Goal: Obtain resource: Download file/media

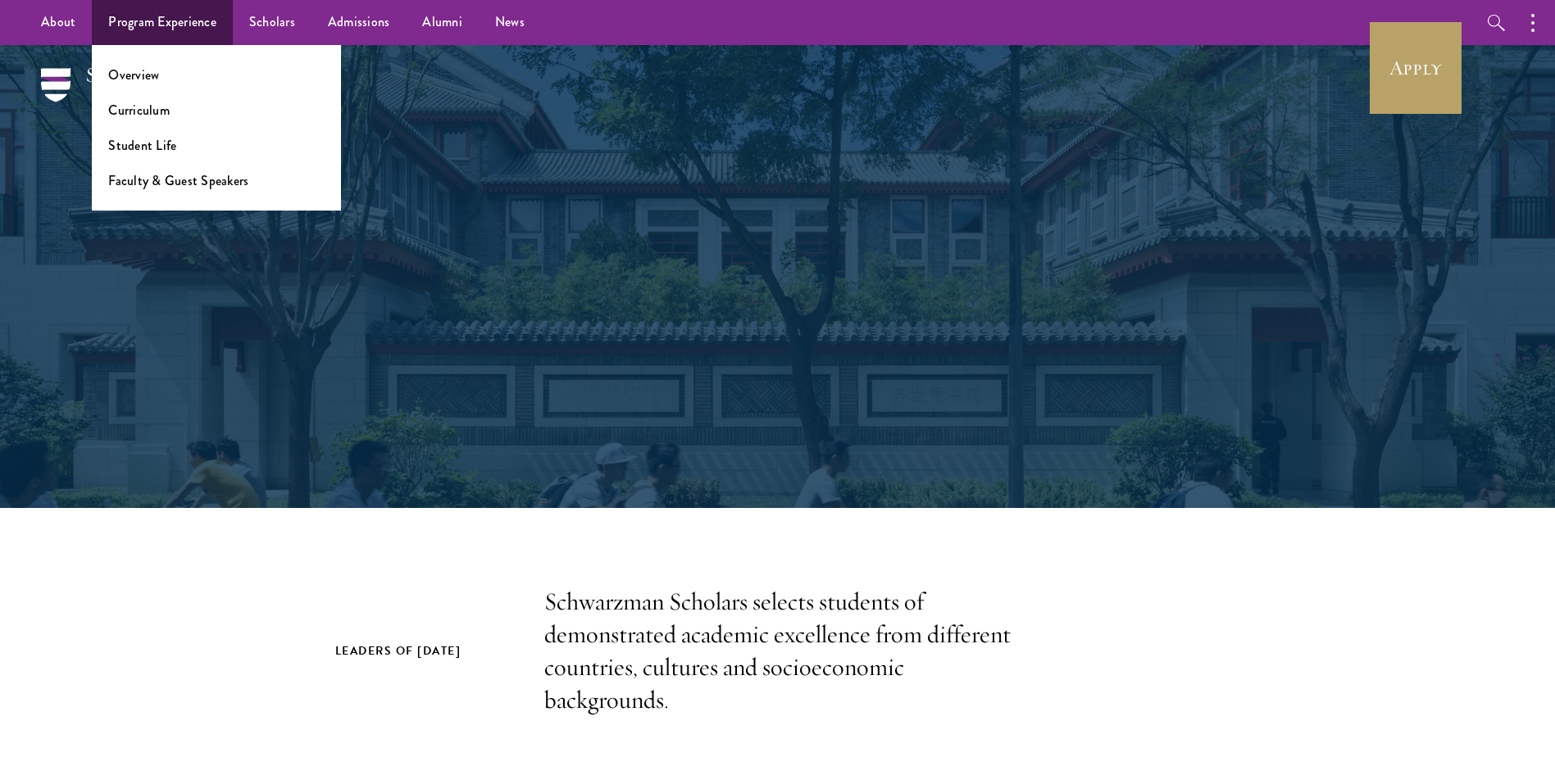
click at [141, 62] on ul "Overview Curriculum Student Life Faculty & Guest Speakers" at bounding box center [216, 128] width 249 height 166
click at [139, 70] on link "Overview" at bounding box center [133, 75] width 51 height 19
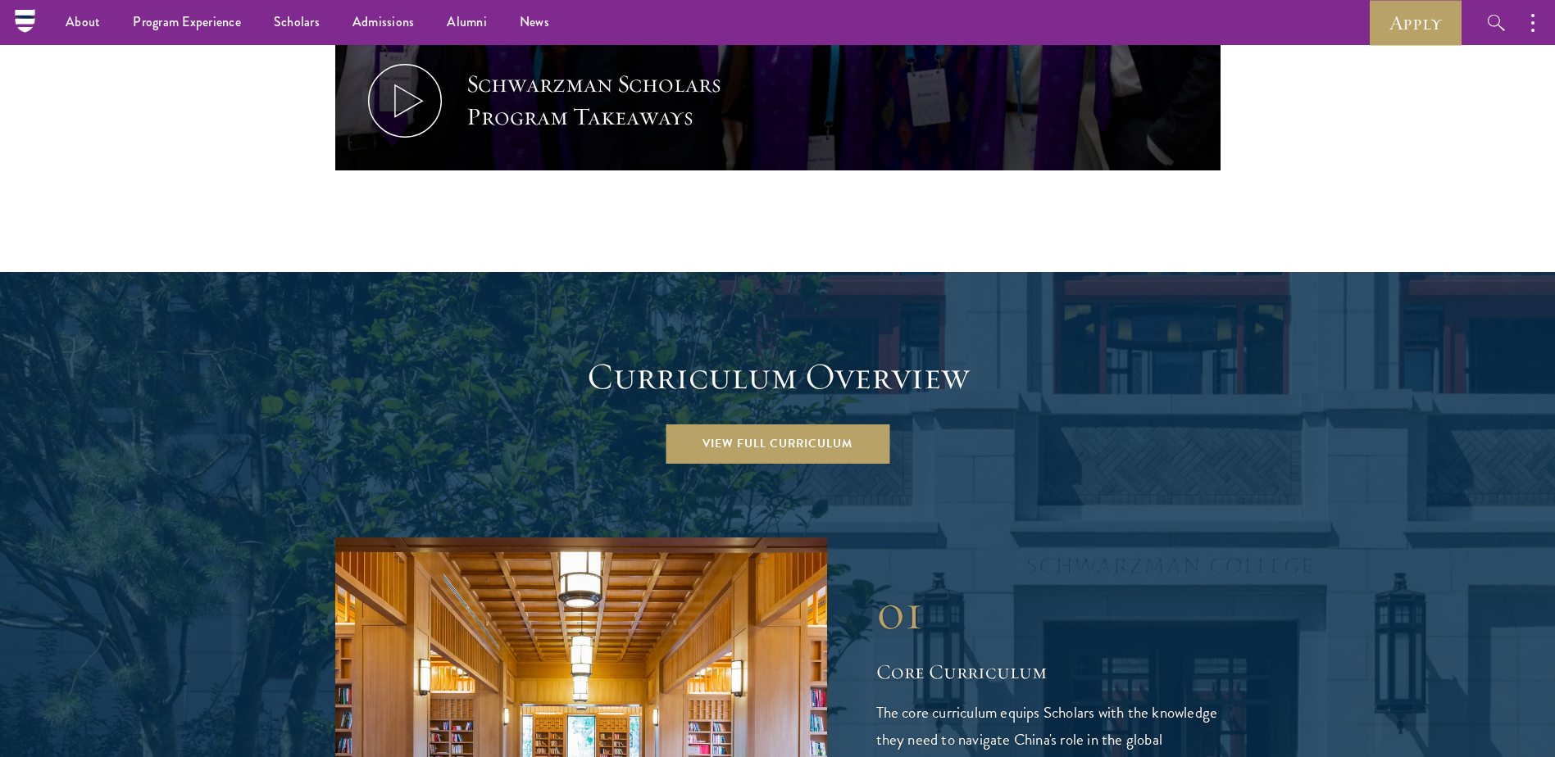
scroll to position [1967, 0]
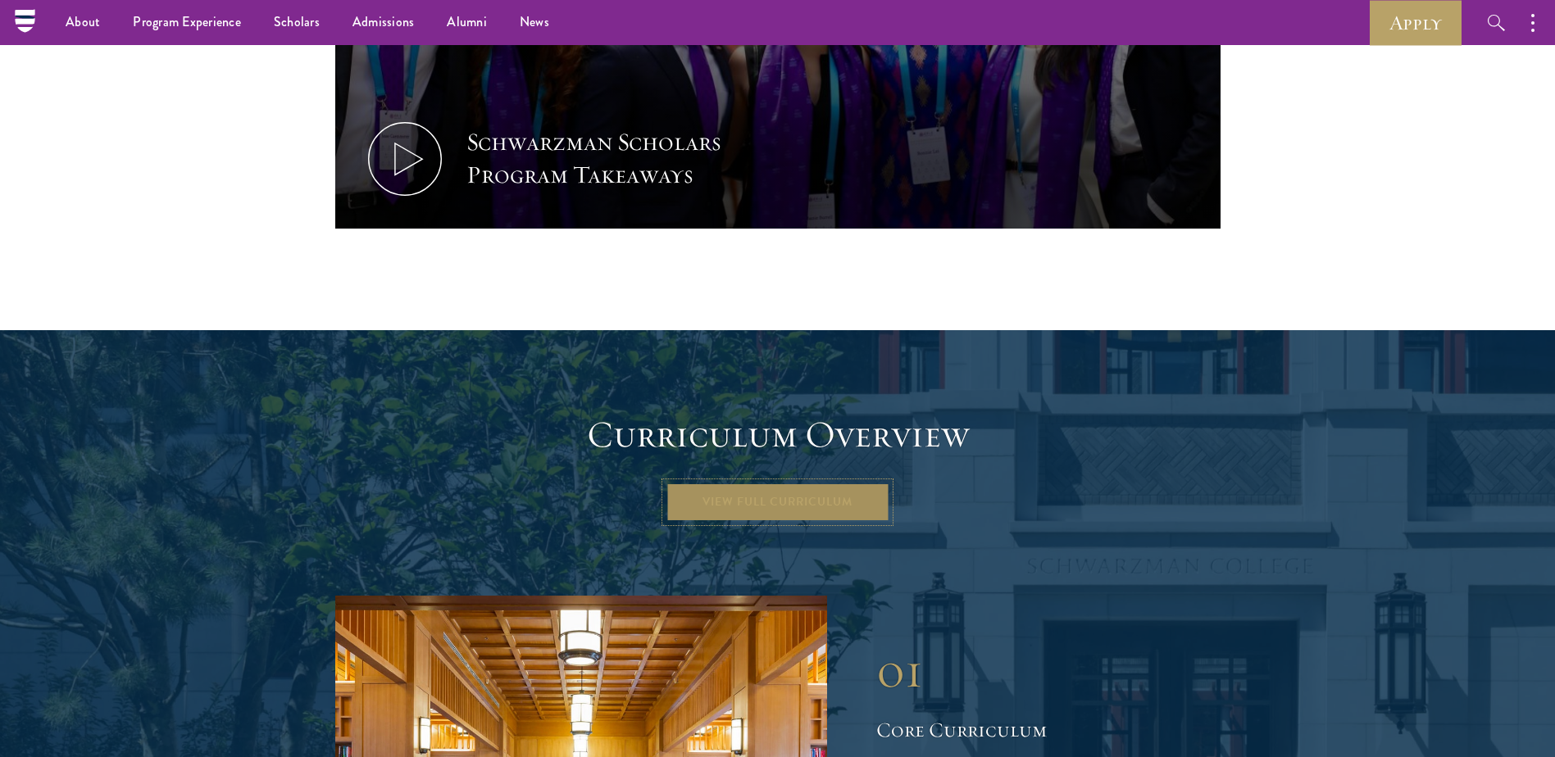
click at [757, 483] on link "View Full Curriculum" at bounding box center [778, 502] width 224 height 39
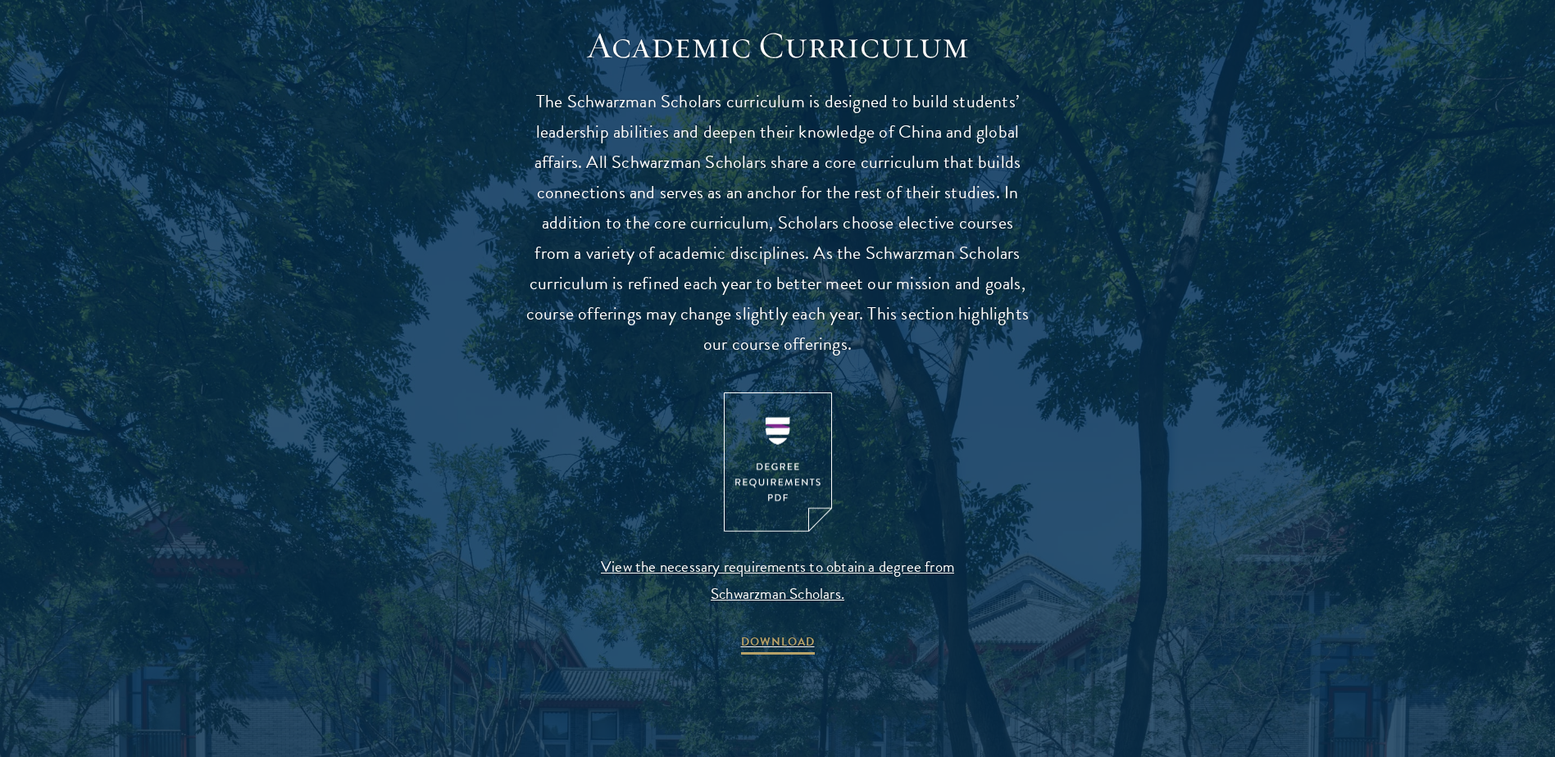
scroll to position [1885, 0]
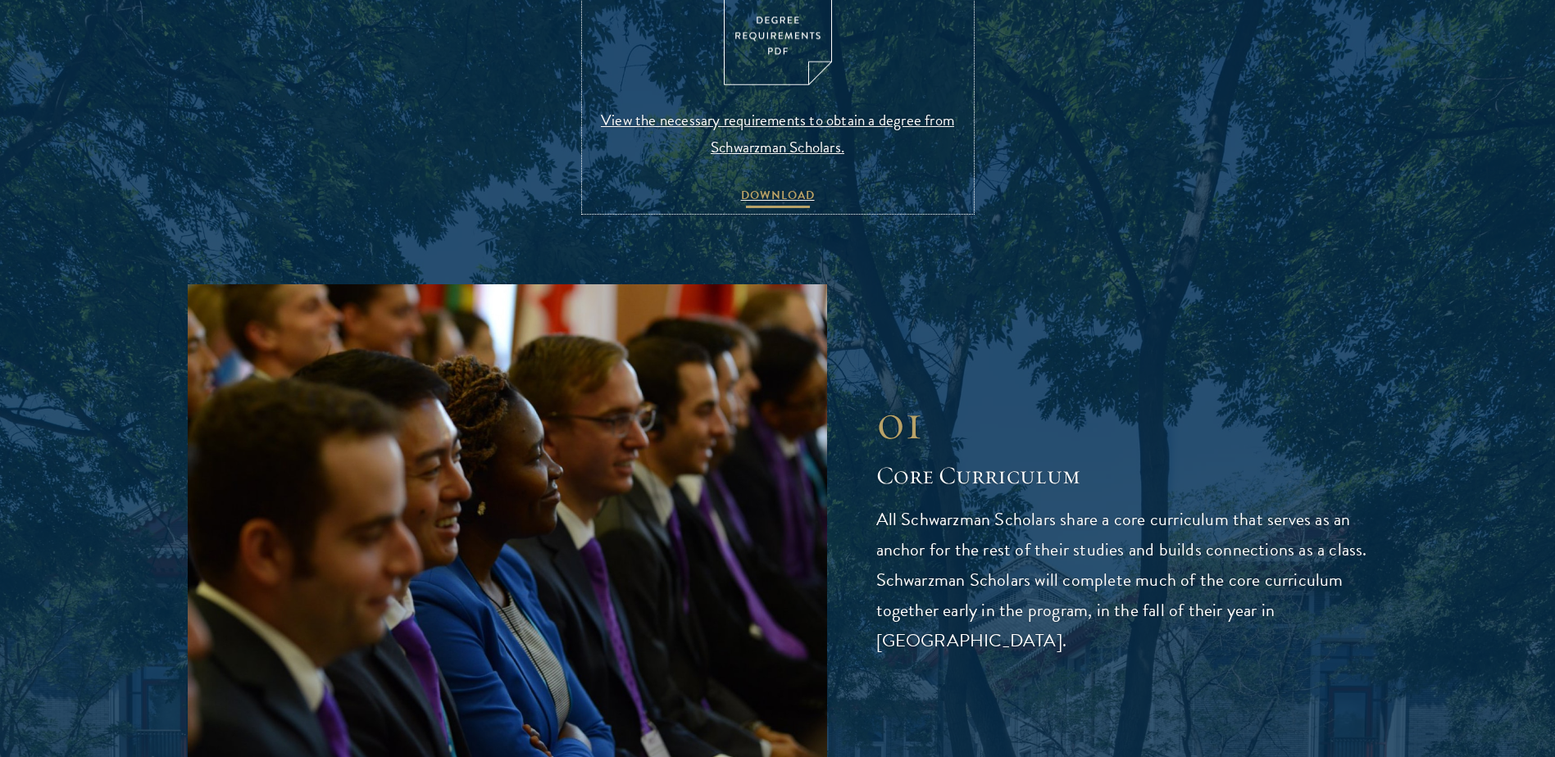
click at [767, 201] on span "DOWNLOAD" at bounding box center [778, 197] width 74 height 25
